Goal: Navigation & Orientation: Find specific page/section

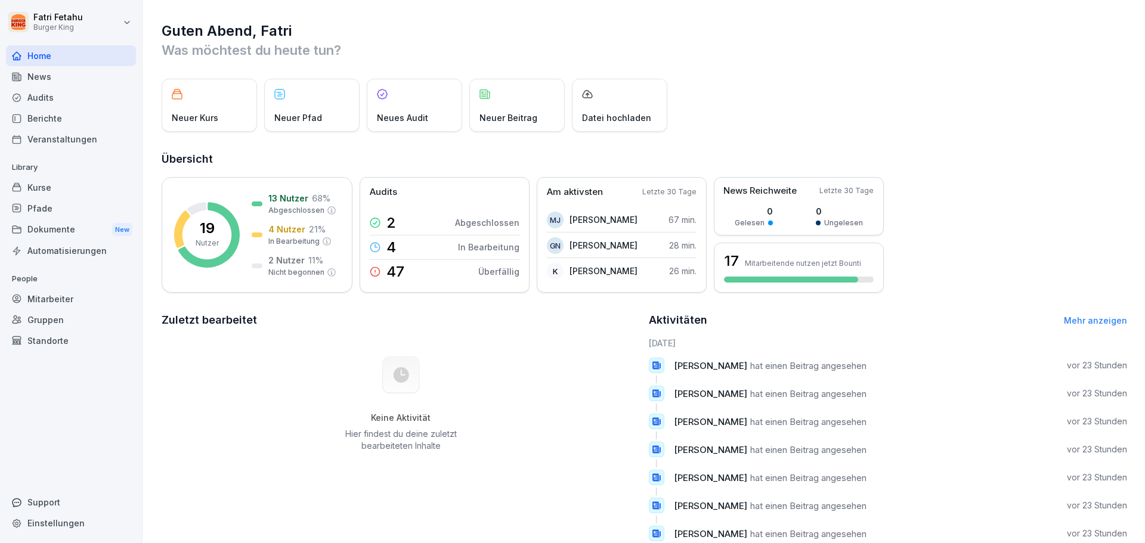
click at [49, 208] on div "Pfade" at bounding box center [71, 208] width 130 height 21
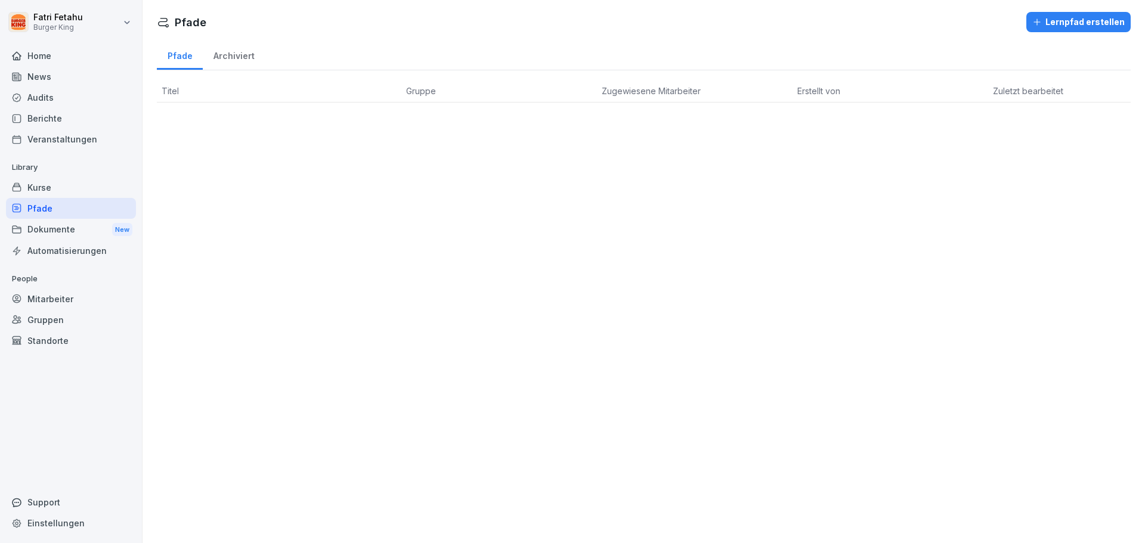
click at [34, 93] on div "Audits" at bounding box center [71, 97] width 130 height 21
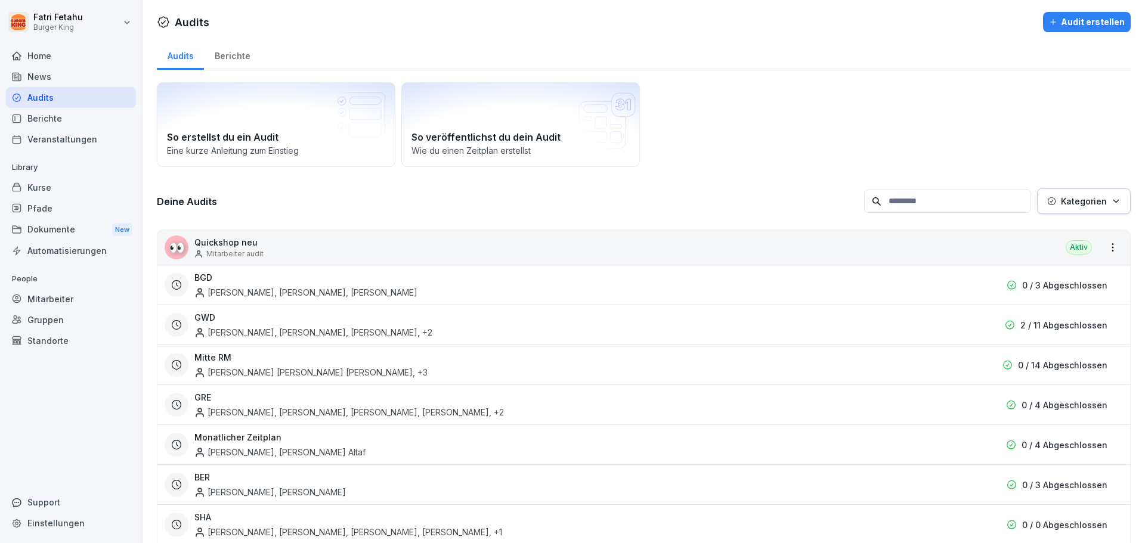
click at [35, 77] on div "News" at bounding box center [71, 76] width 130 height 21
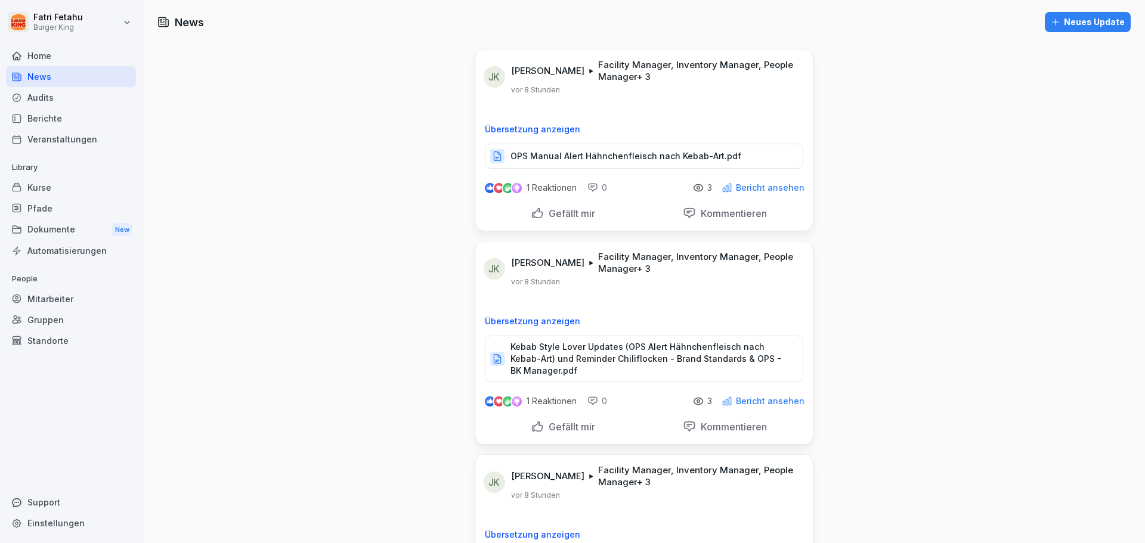
click at [41, 45] on div "Home" at bounding box center [71, 55] width 130 height 21
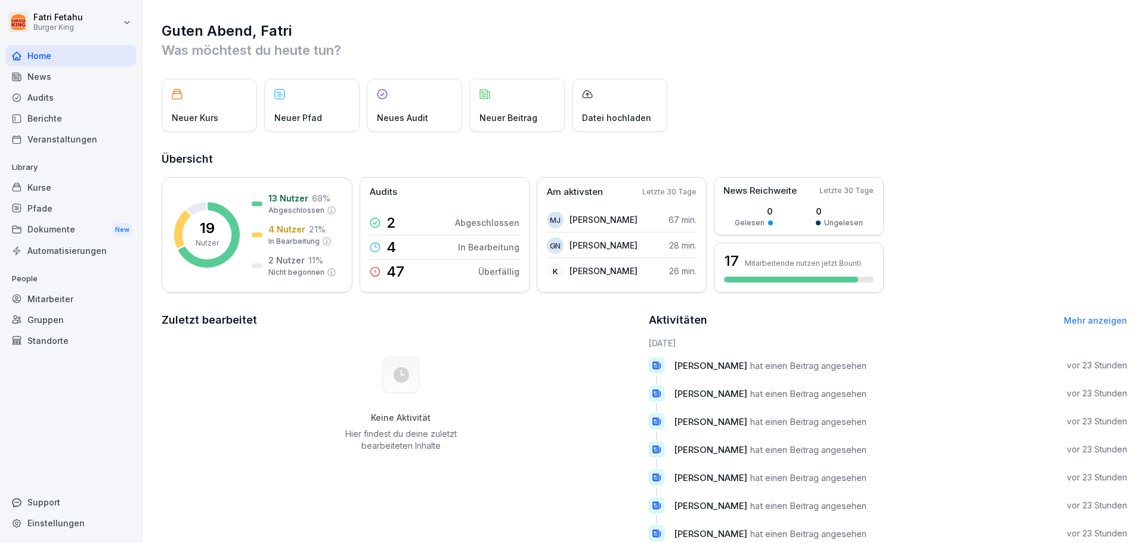
click at [50, 184] on div "Kurse" at bounding box center [71, 187] width 130 height 21
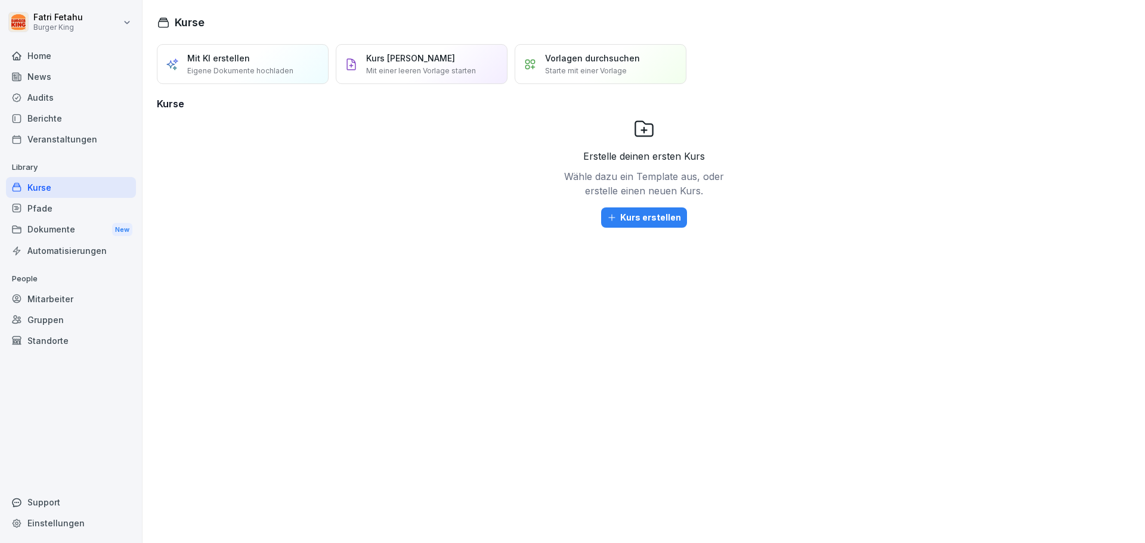
click at [45, 137] on div "Veranstaltungen" at bounding box center [71, 139] width 130 height 21
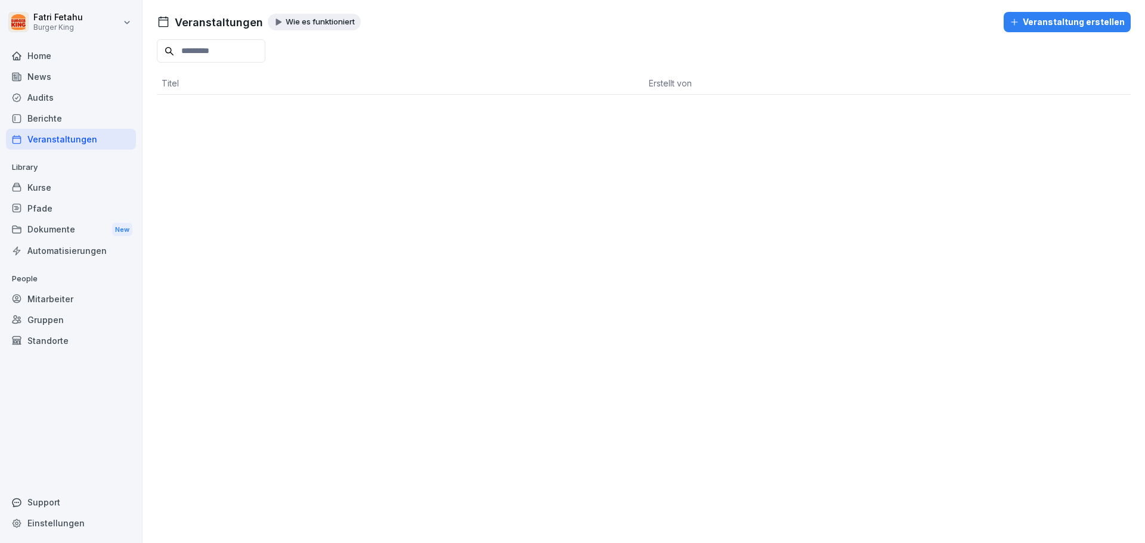
click at [26, 114] on div "Berichte" at bounding box center [71, 118] width 130 height 21
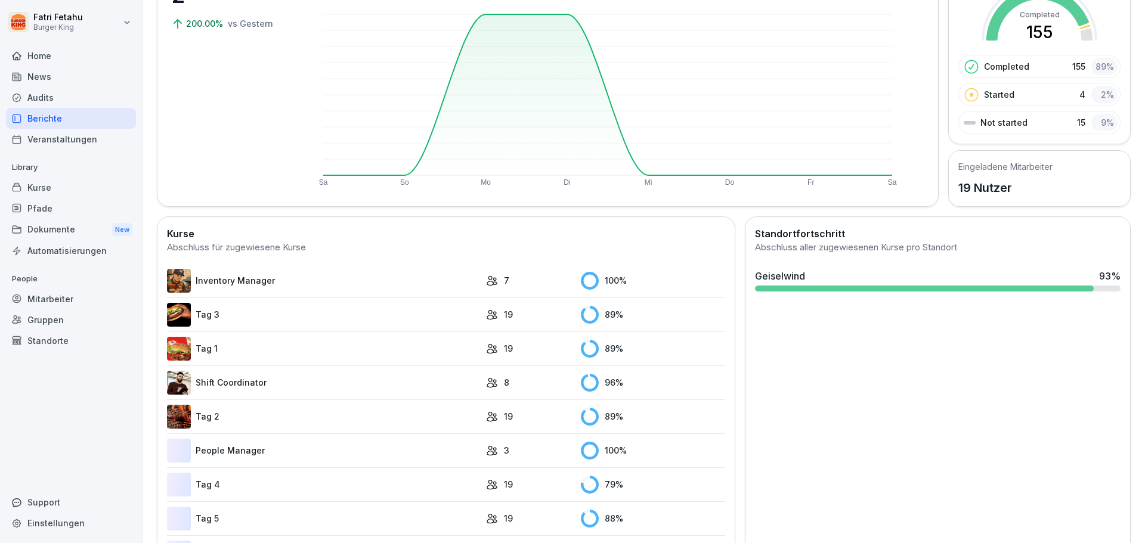
scroll to position [185, 0]
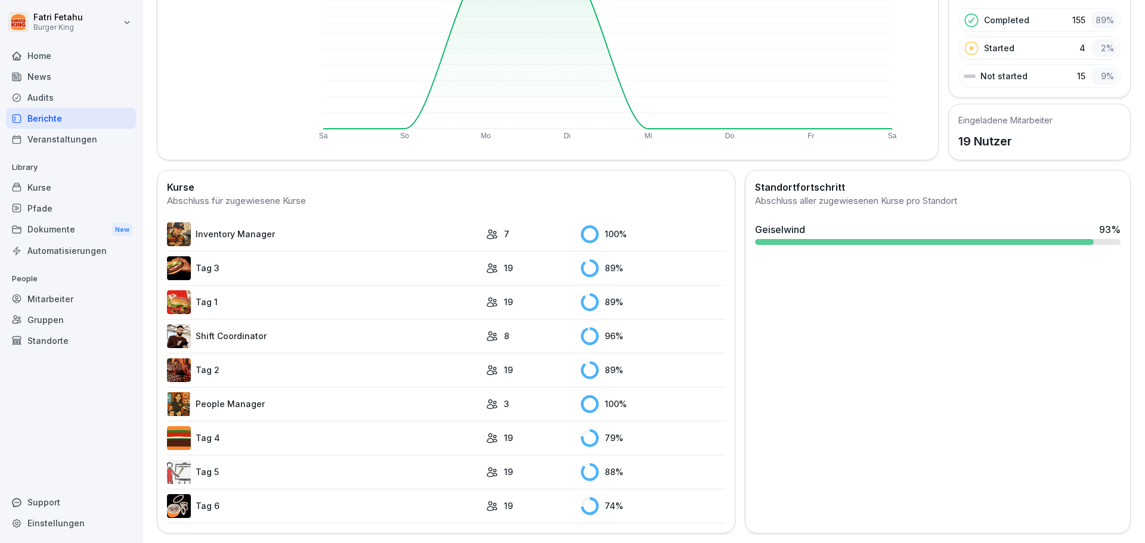
click at [506, 229] on div "7" at bounding box center [530, 234] width 89 height 13
click at [588, 227] on rect at bounding box center [590, 234] width 18 height 18
click at [480, 221] on td "7" at bounding box center [527, 235] width 95 height 34
click at [489, 228] on icon at bounding box center [492, 234] width 12 height 12
click at [469, 226] on link "Inventory Manager" at bounding box center [323, 235] width 313 height 24
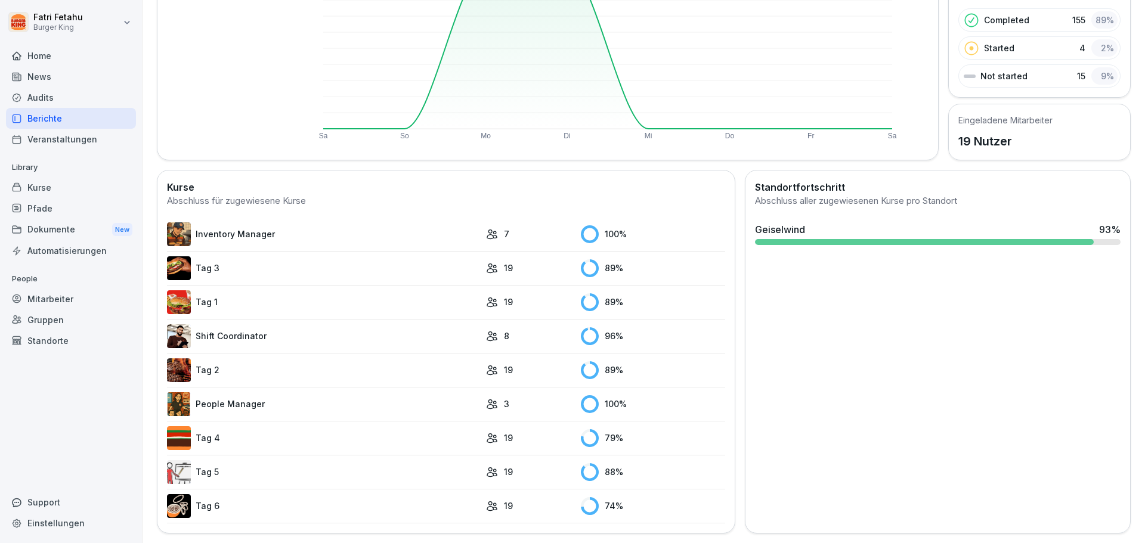
click at [468, 226] on link "Inventory Manager" at bounding box center [323, 235] width 313 height 24
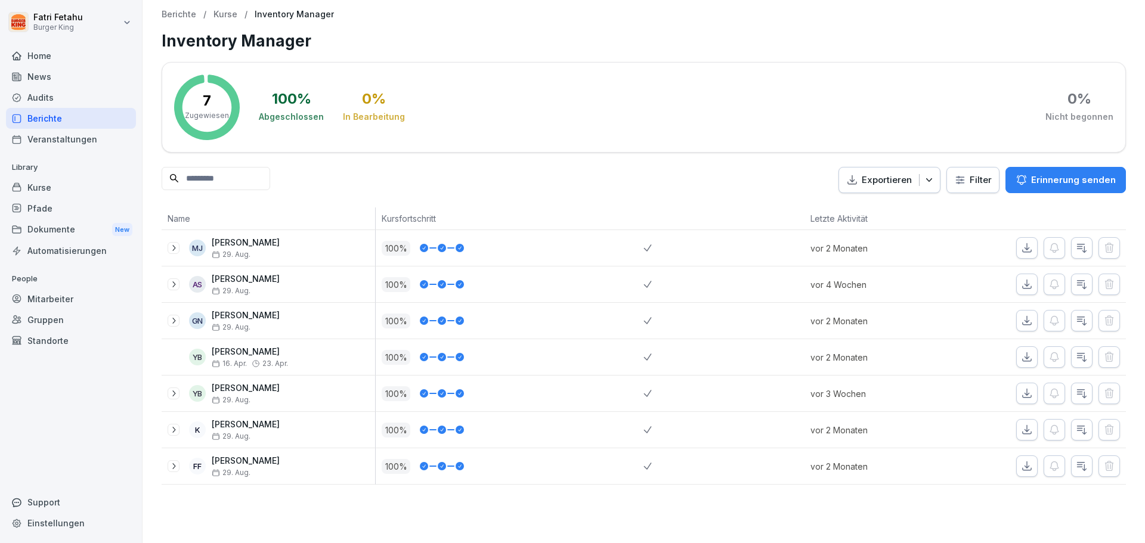
click at [33, 58] on div "Home" at bounding box center [71, 55] width 130 height 21
